Goal: Task Accomplishment & Management: Use online tool/utility

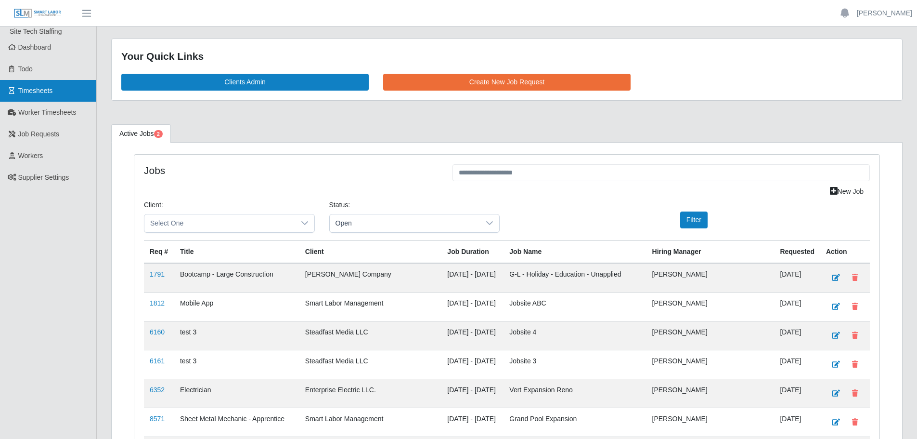
click at [46, 98] on link "Timesheets" at bounding box center [48, 91] width 96 height 22
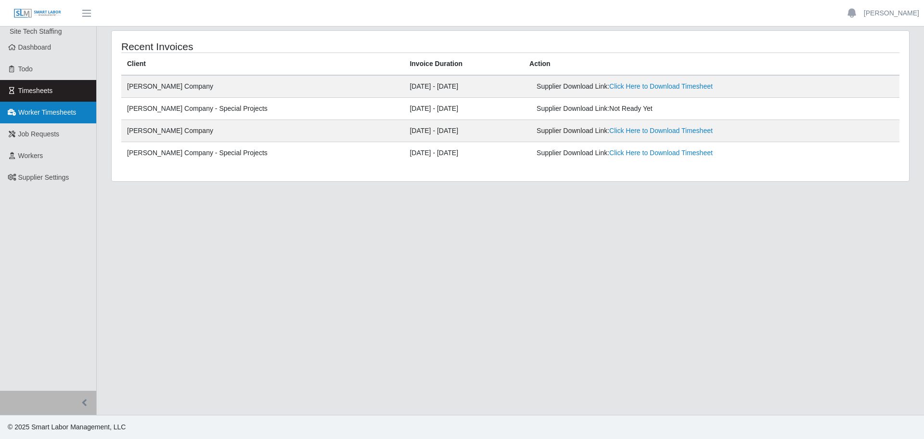
click at [71, 114] on span "Worker Timesheets" at bounding box center [47, 112] width 58 height 8
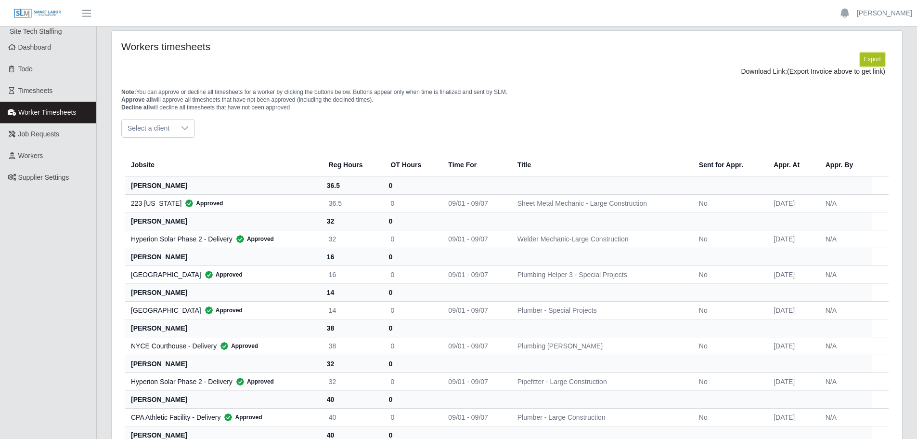
click at [872, 62] on button "Export" at bounding box center [873, 58] width 26 height 13
click at [814, 75] on link "https://sm-slm-prod.s3.amazonaws.com/documents/supplier/140/Supplier%20Worker%2…" at bounding box center [849, 71] width 71 height 8
